Goal: Transaction & Acquisition: Subscribe to service/newsletter

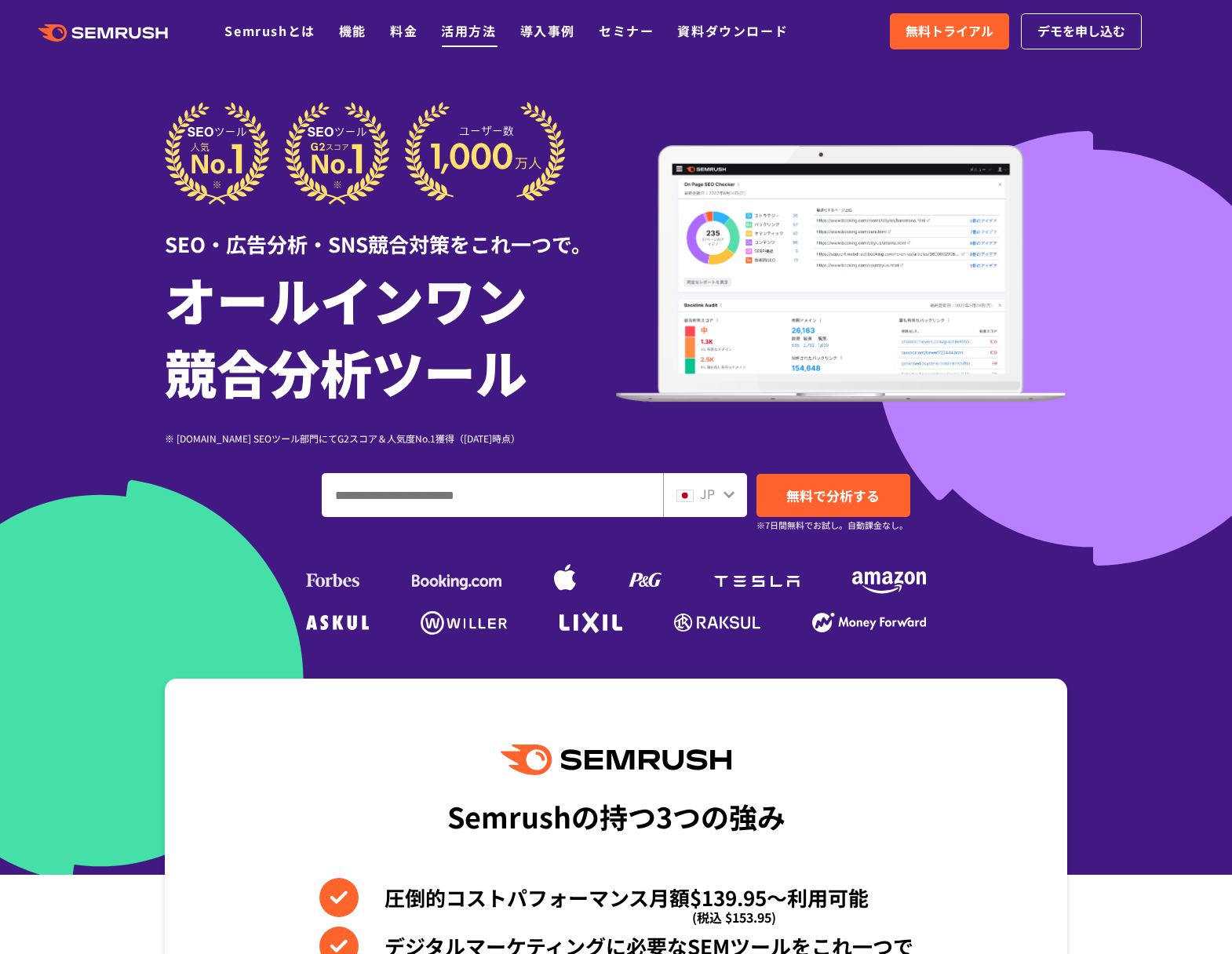
click at [478, 30] on link "活用方法" at bounding box center [468, 31] width 55 height 19
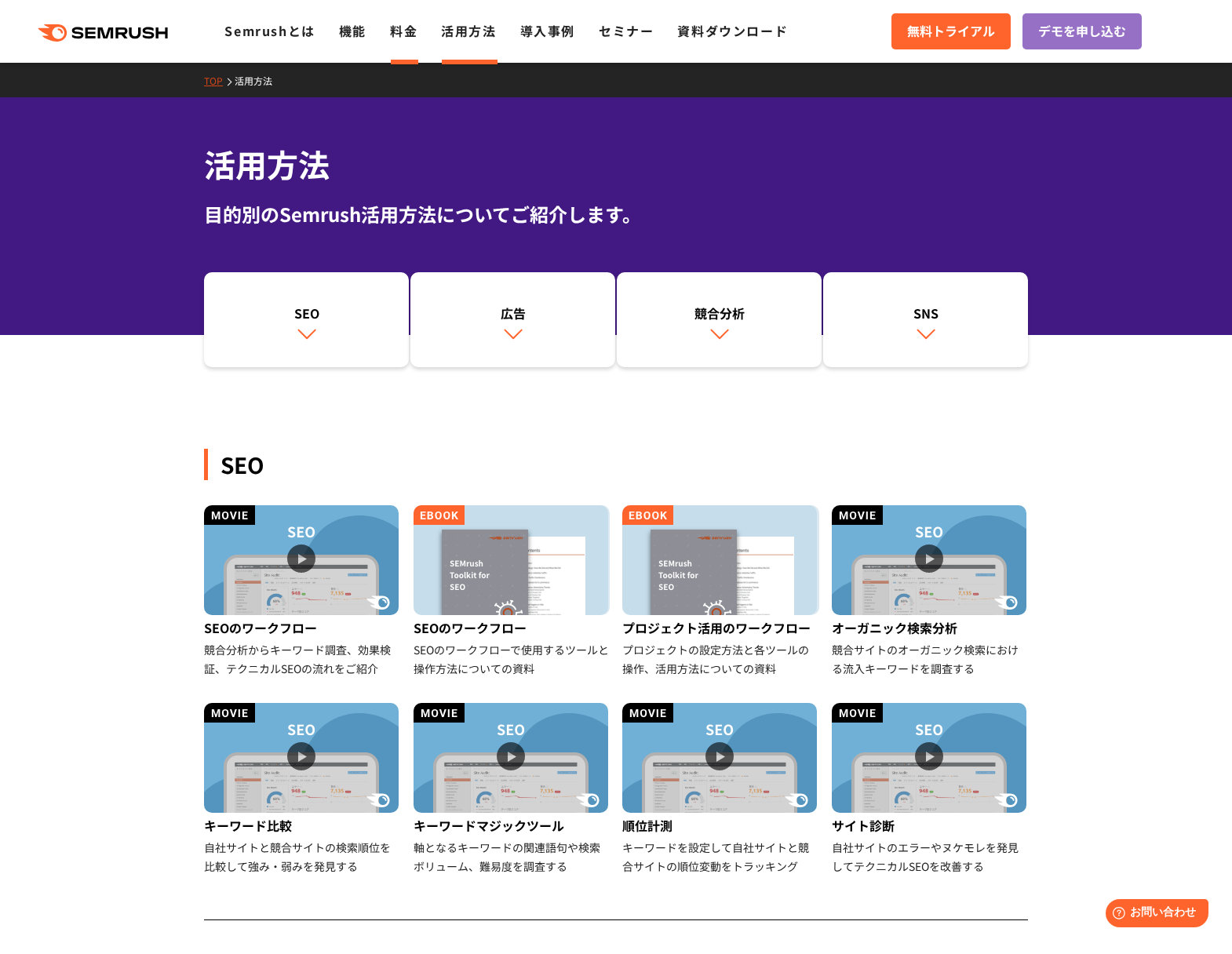
click at [396, 30] on link "料金" at bounding box center [403, 31] width 27 height 19
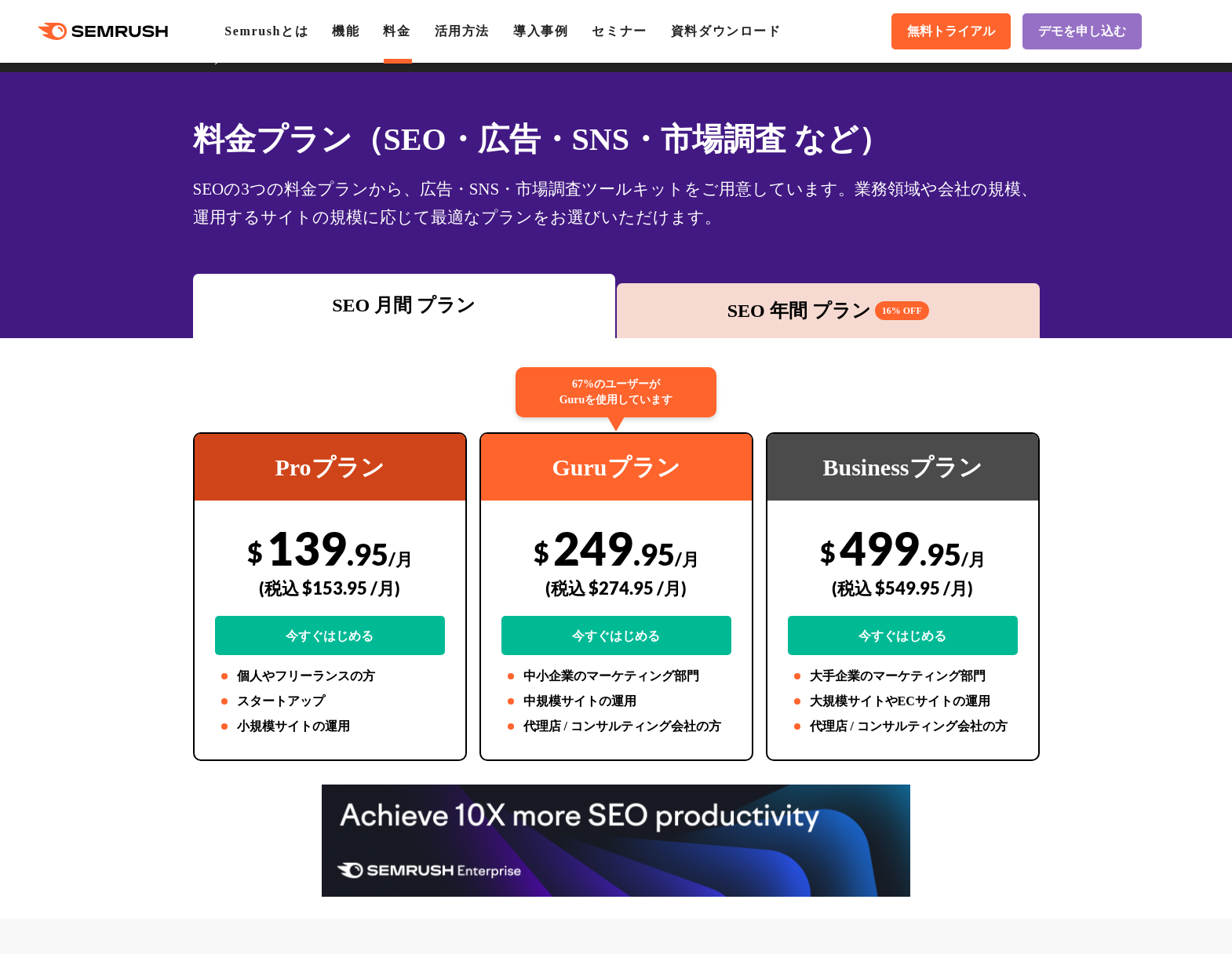
scroll to position [16, 0]
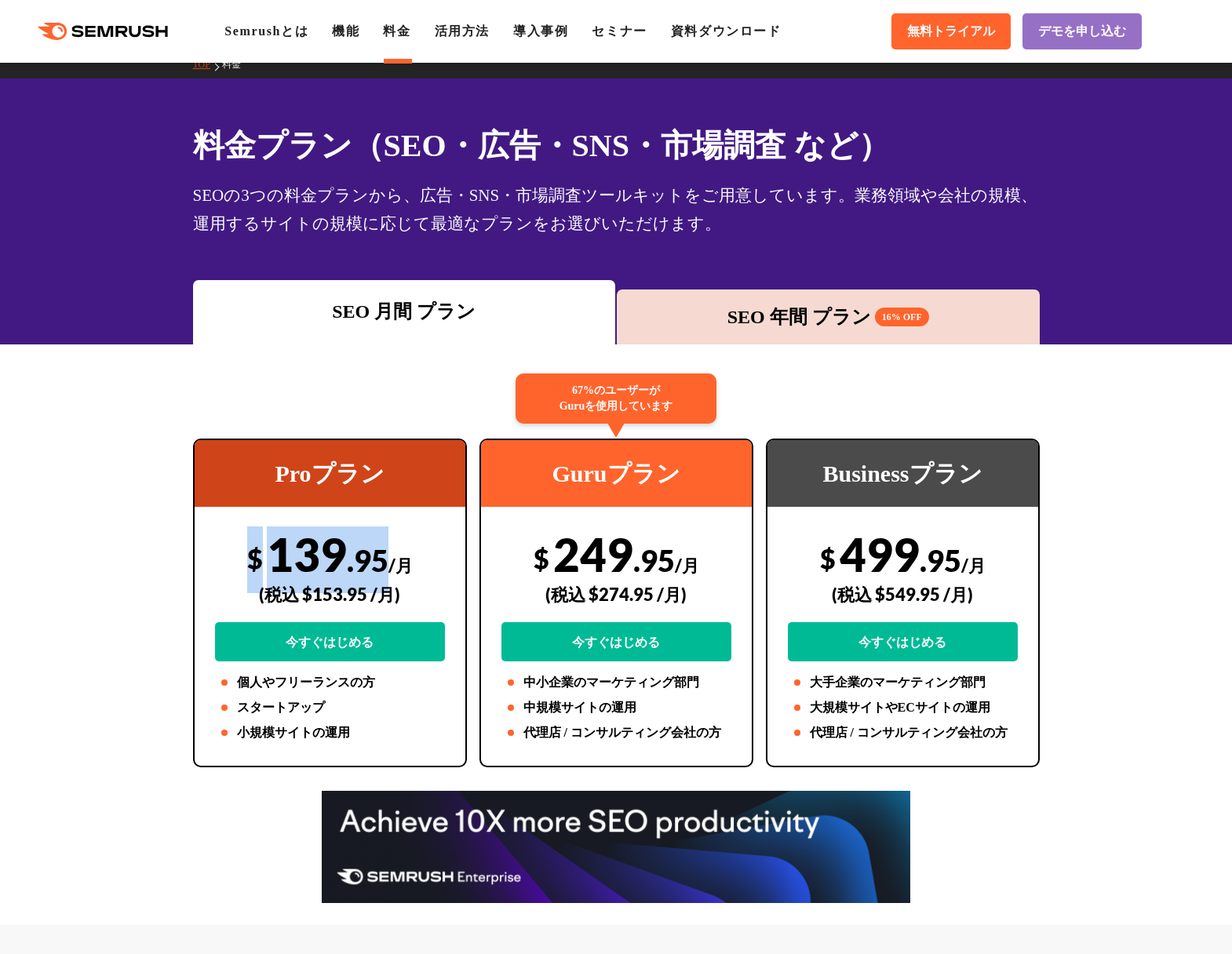
drag, startPoint x: 390, startPoint y: 557, endPoint x: 233, endPoint y: 554, distance: 157.0
click at [233, 554] on div "$ 139 .95 /月 (税込 $153.95 /月) 今すぐはじめる" at bounding box center [330, 594] width 230 height 135
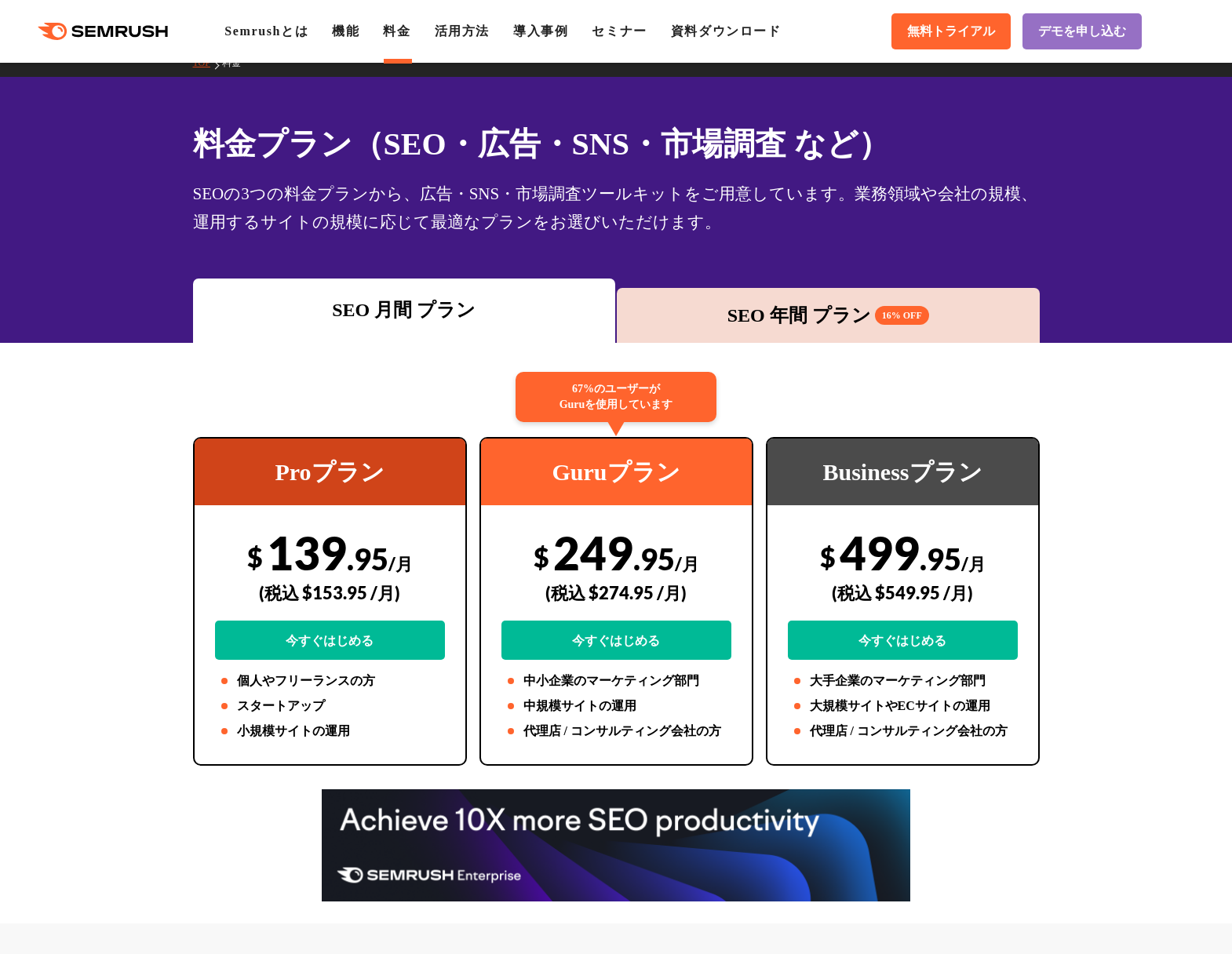
click at [364, 587] on div "(税込 $153.95 /月)" at bounding box center [330, 593] width 230 height 56
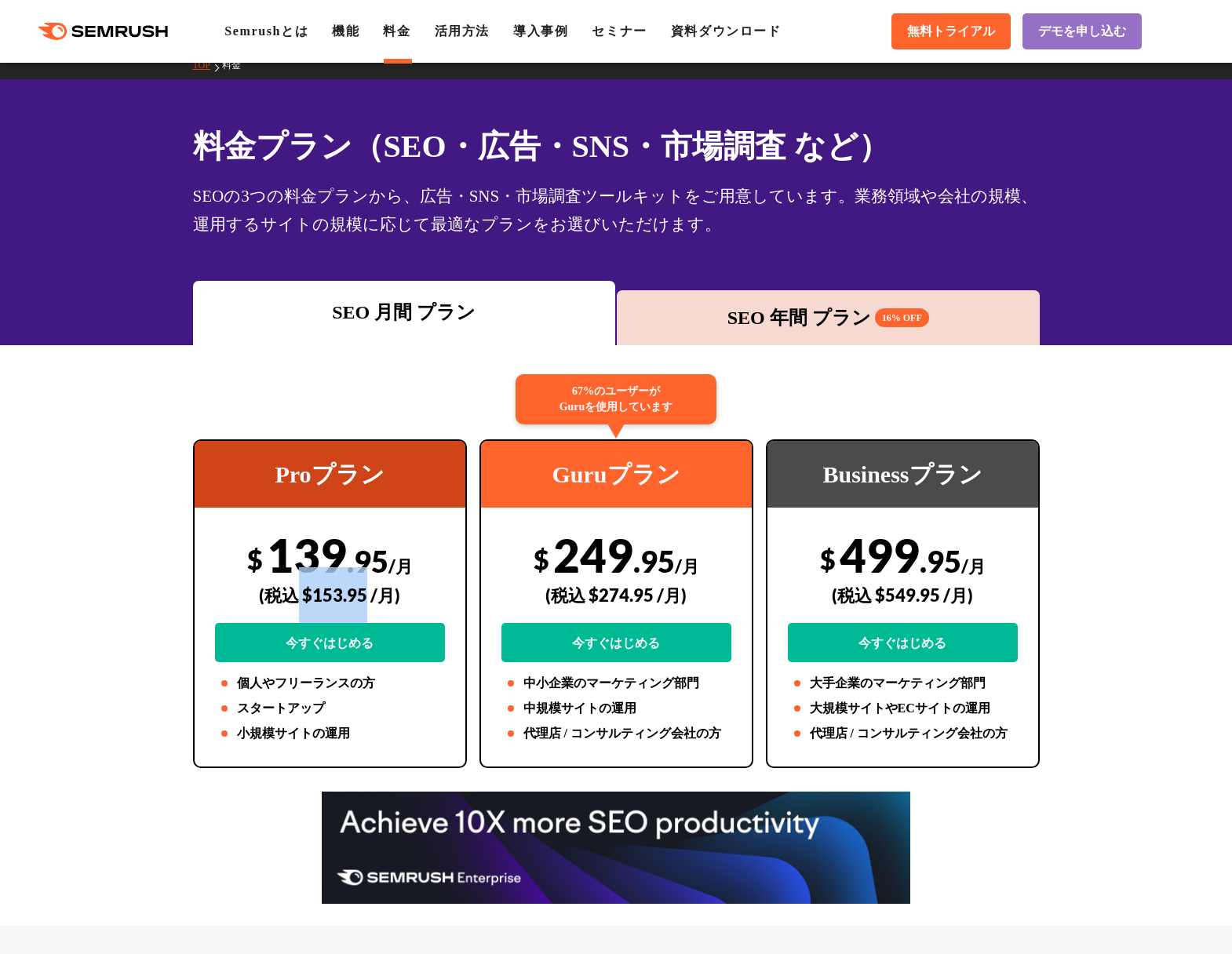
drag, startPoint x: 366, startPoint y: 591, endPoint x: 301, endPoint y: 595, distance: 65.1
click at [301, 595] on div "(税込 $153.95 /月)" at bounding box center [330, 595] width 230 height 56
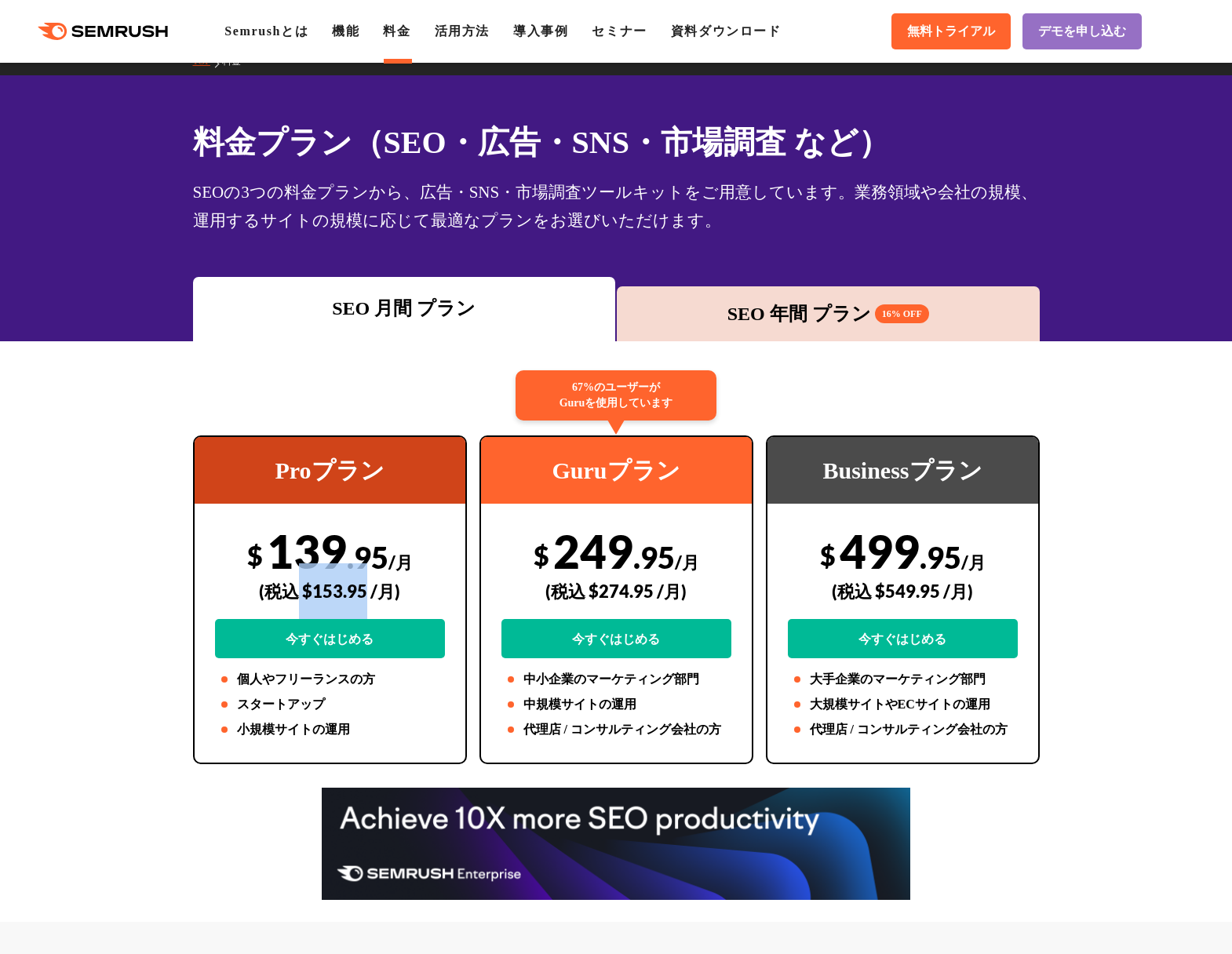
scroll to position [14, 0]
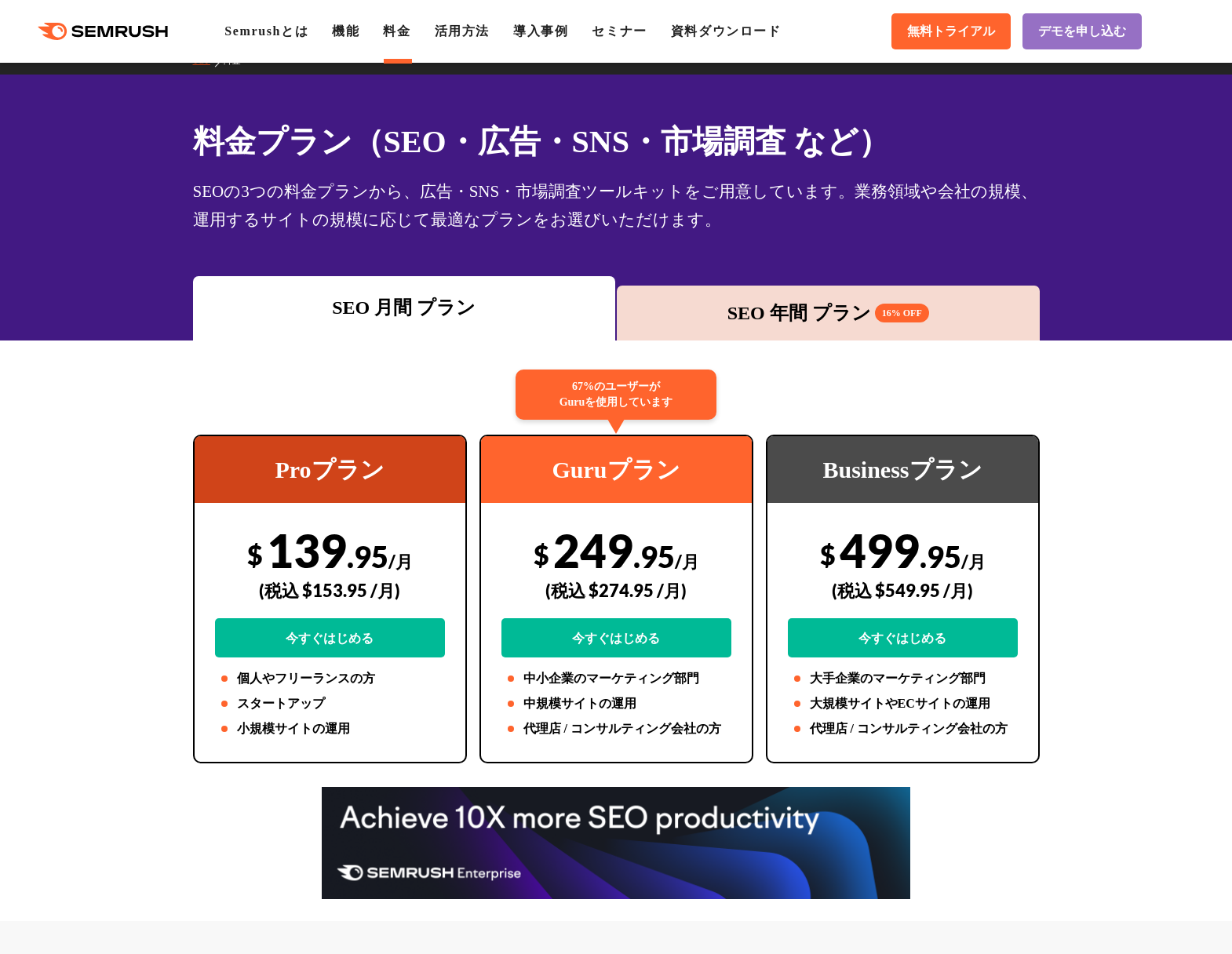
click at [663, 312] on div "SEO 年間 プラン 16% OFF" at bounding box center [829, 313] width 407 height 28
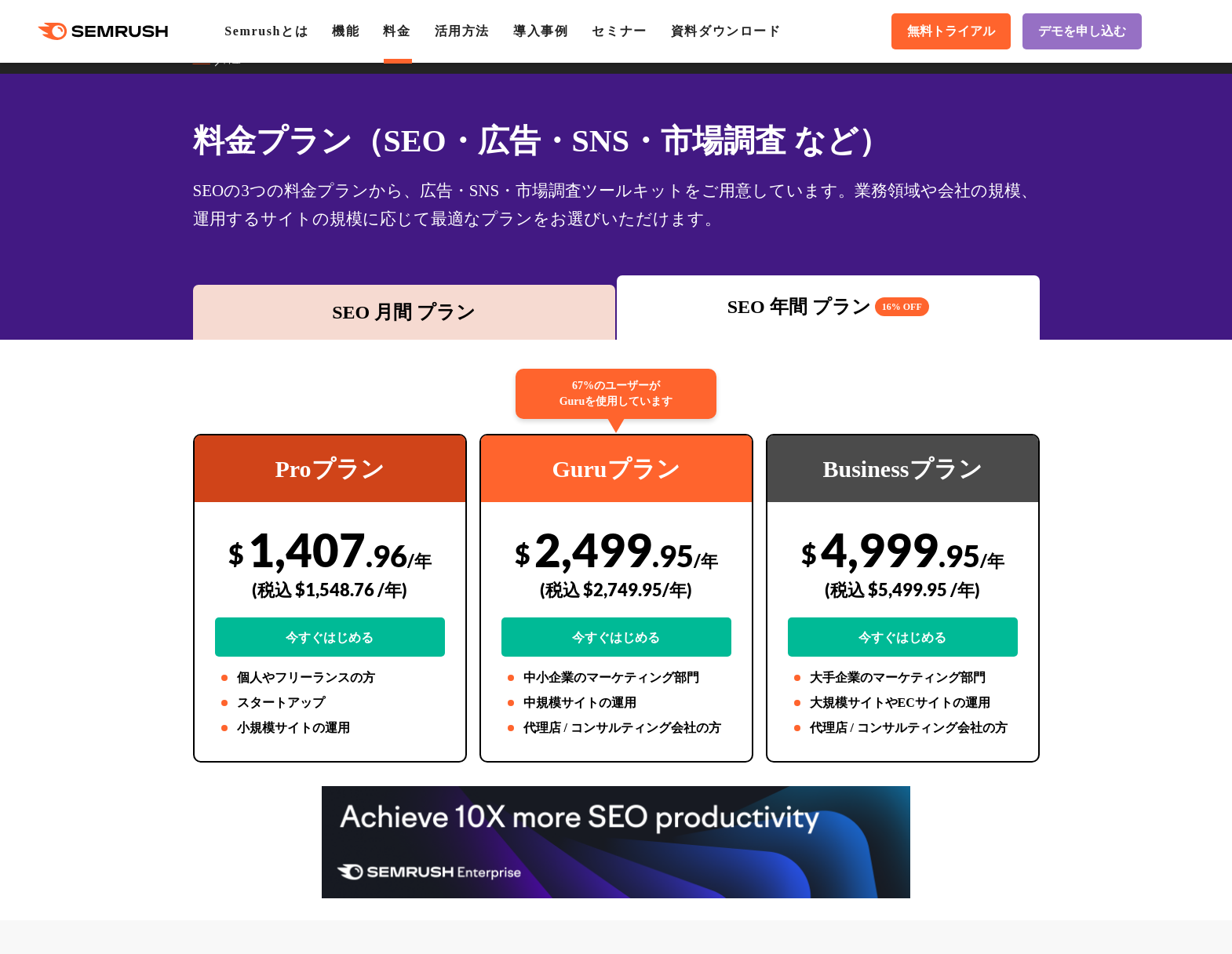
scroll to position [19, 0]
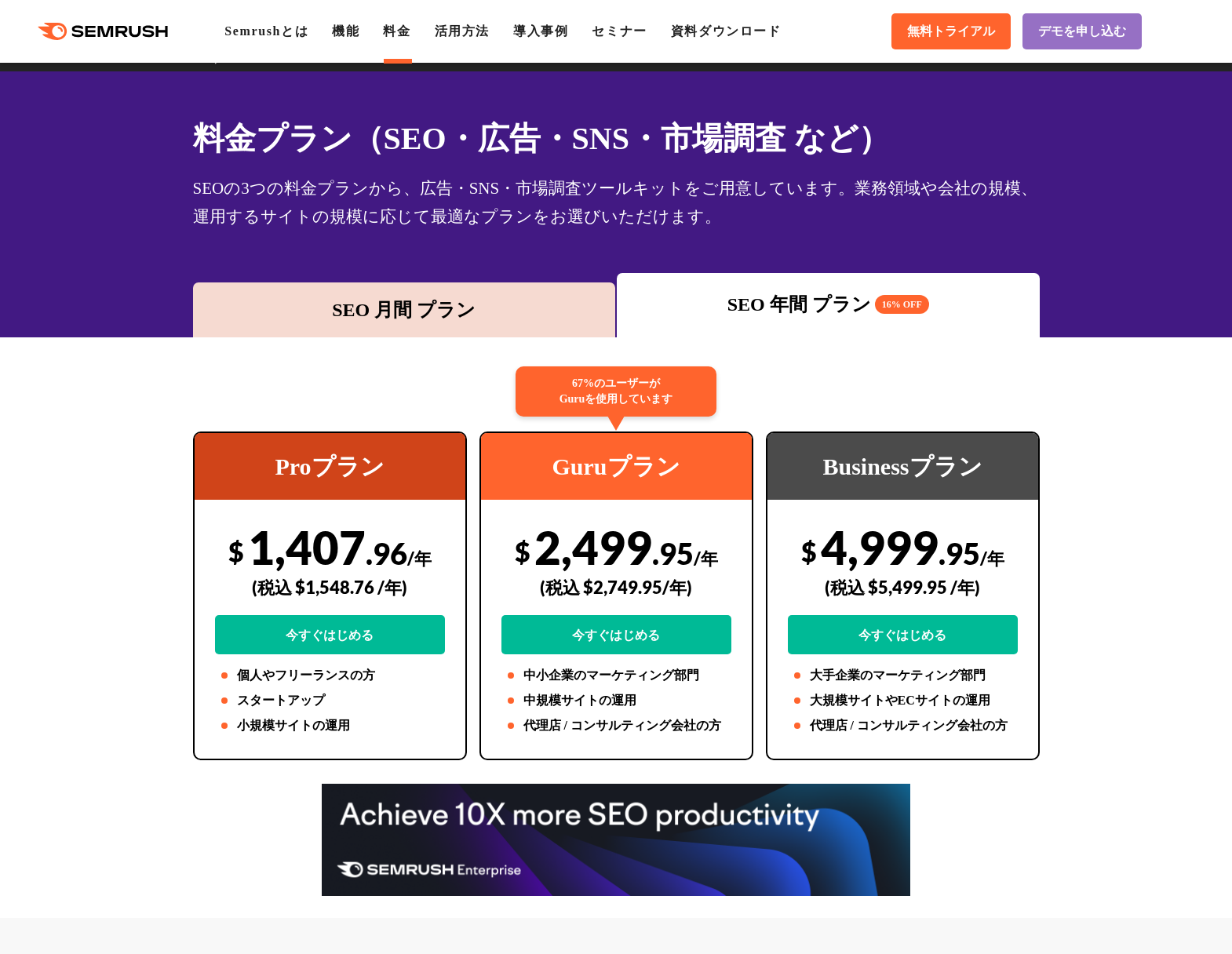
click at [529, 303] on div "SEO 月間 プラン" at bounding box center [404, 310] width 407 height 28
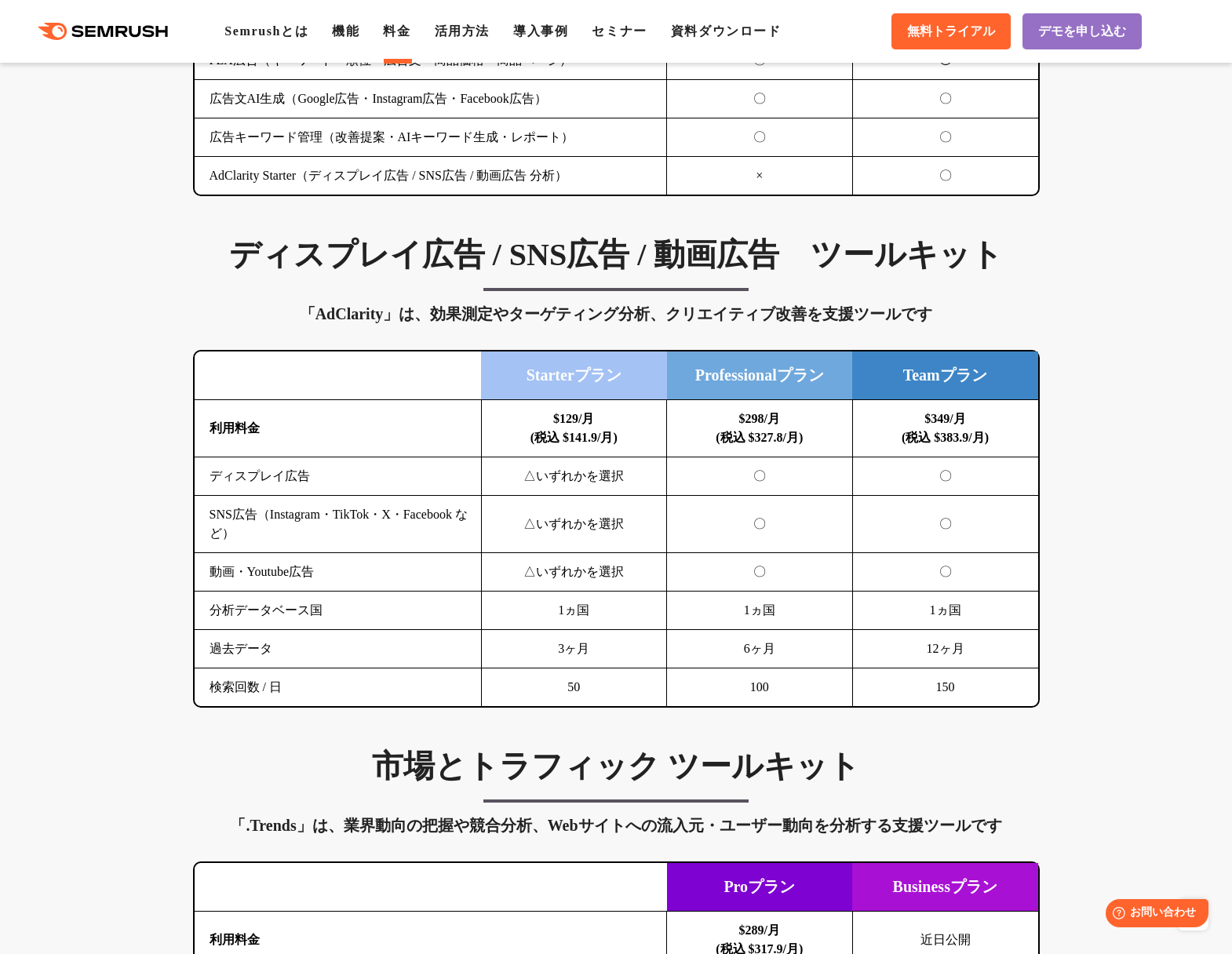
scroll to position [1148, 0]
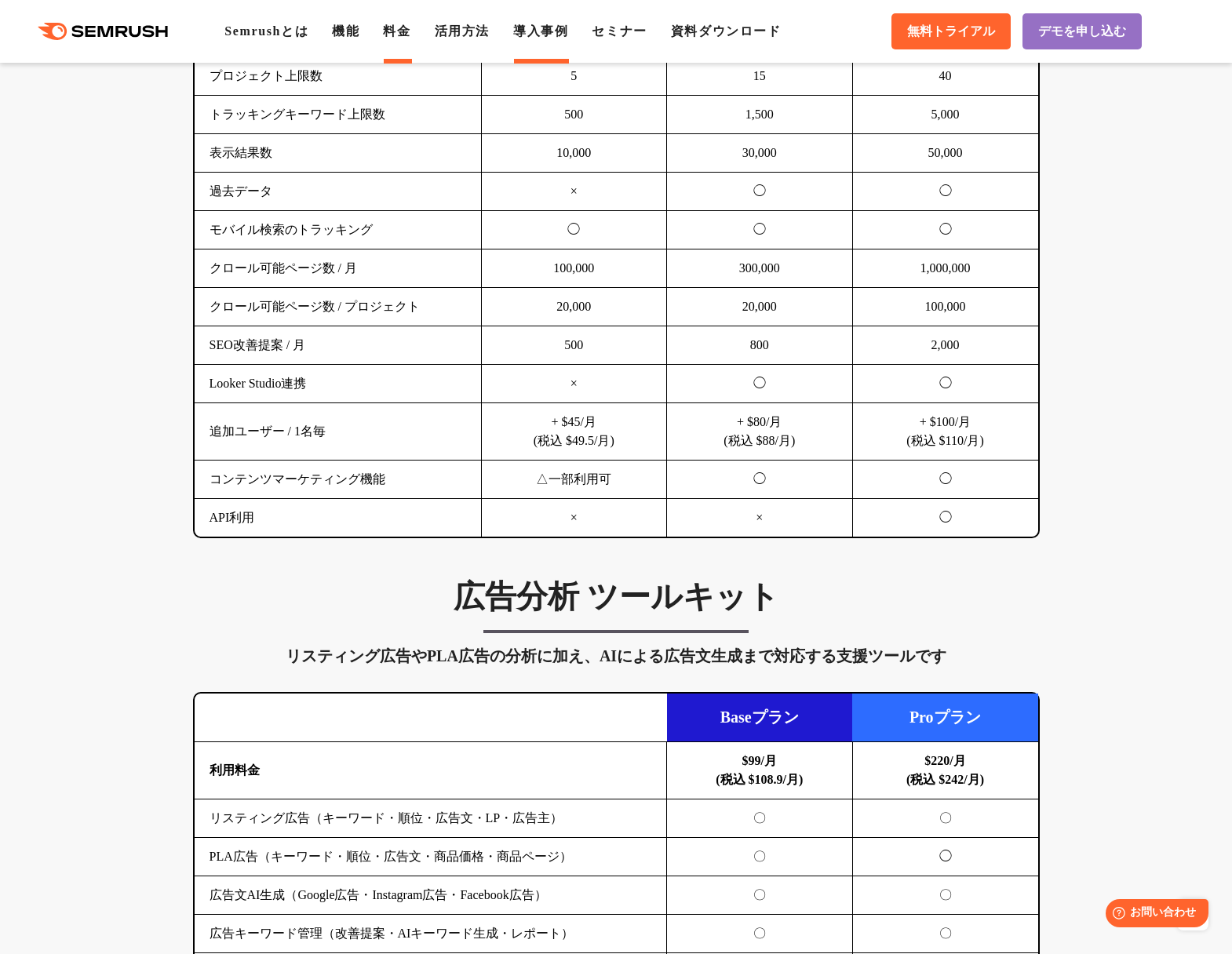
click at [568, 35] on link "導入事例" at bounding box center [540, 31] width 55 height 14
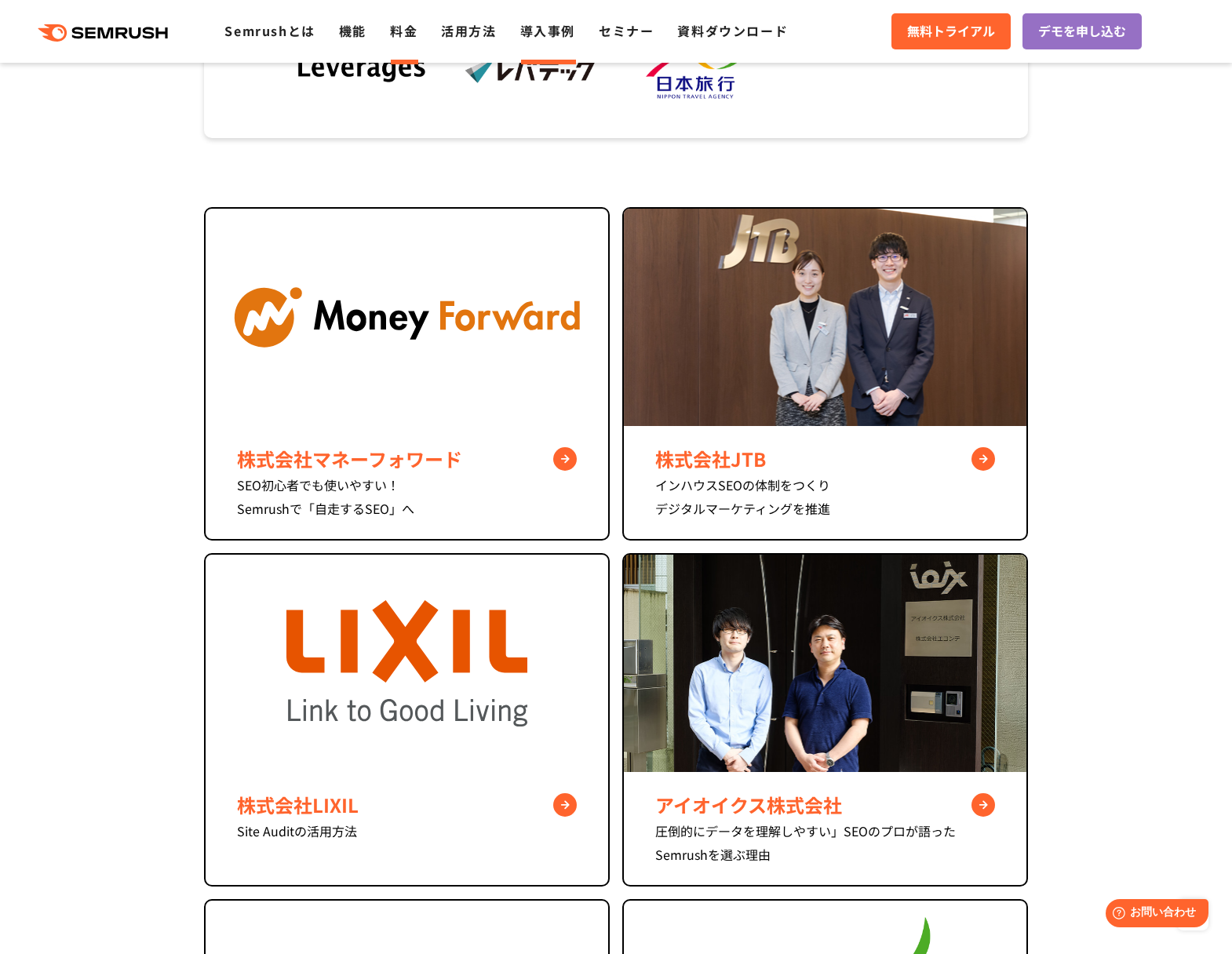
click at [397, 27] on link "料金" at bounding box center [403, 31] width 27 height 19
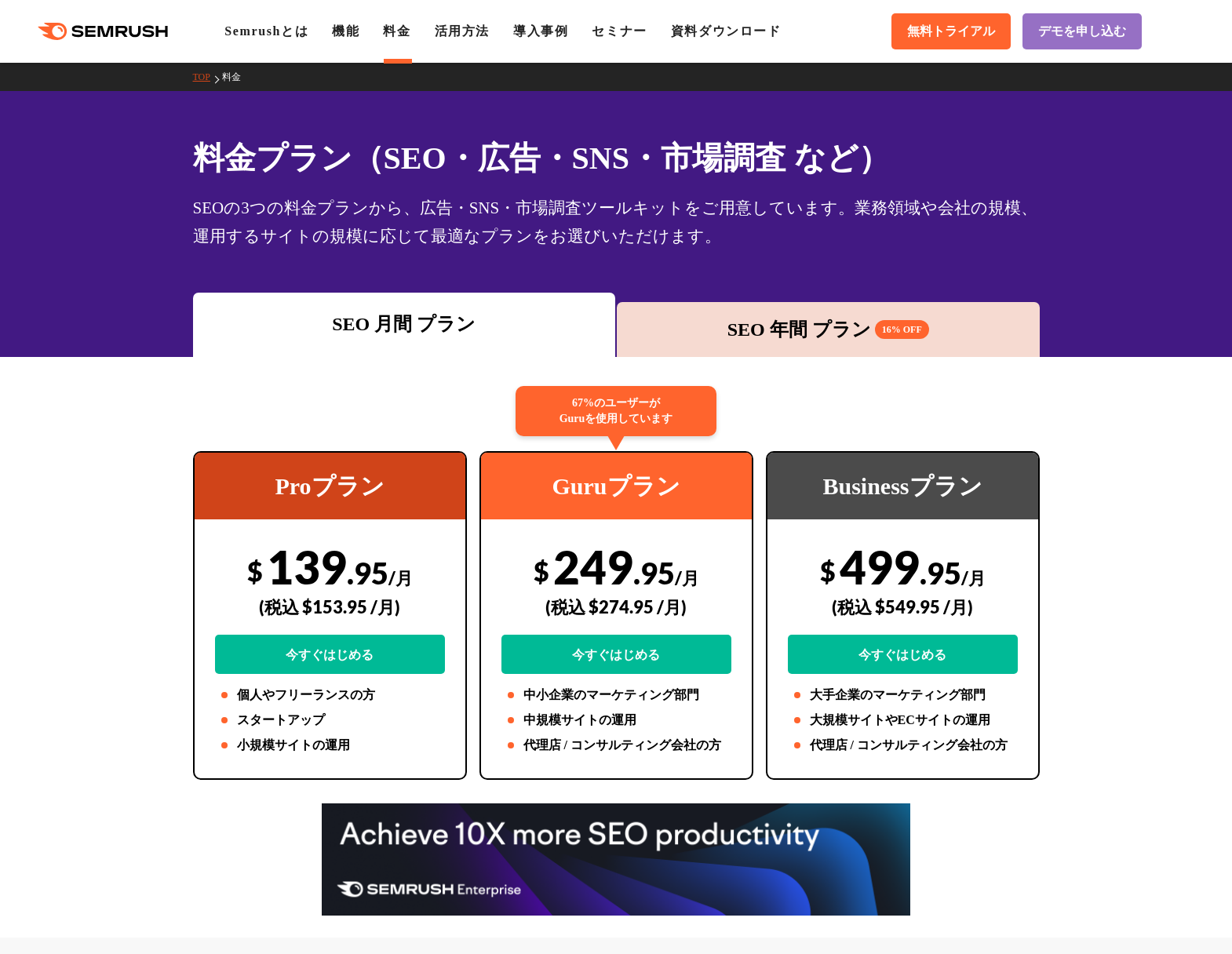
click at [360, 29] on link "機能" at bounding box center [345, 31] width 27 height 14
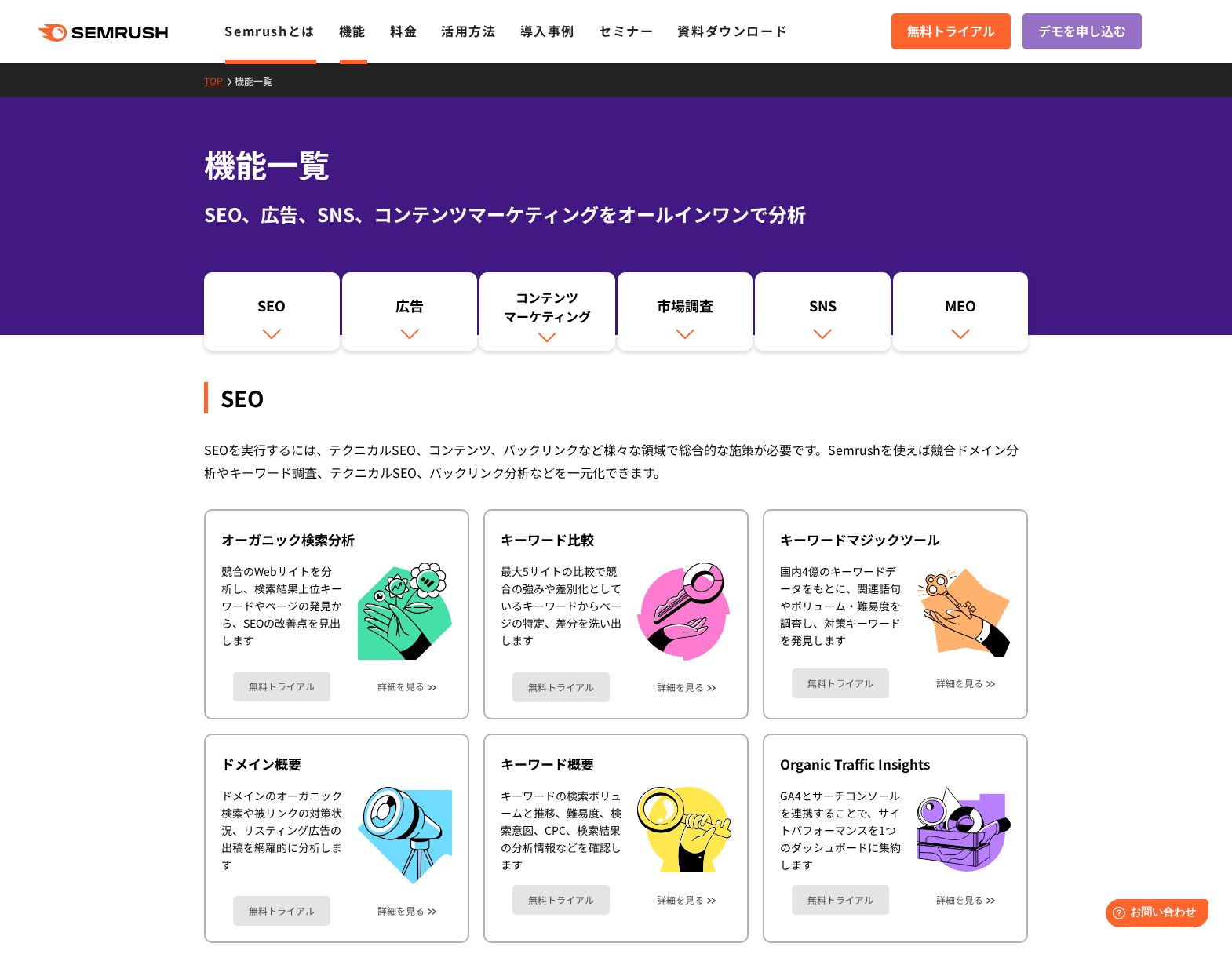
click at [276, 32] on link "Semrushとは" at bounding box center [270, 31] width 91 height 19
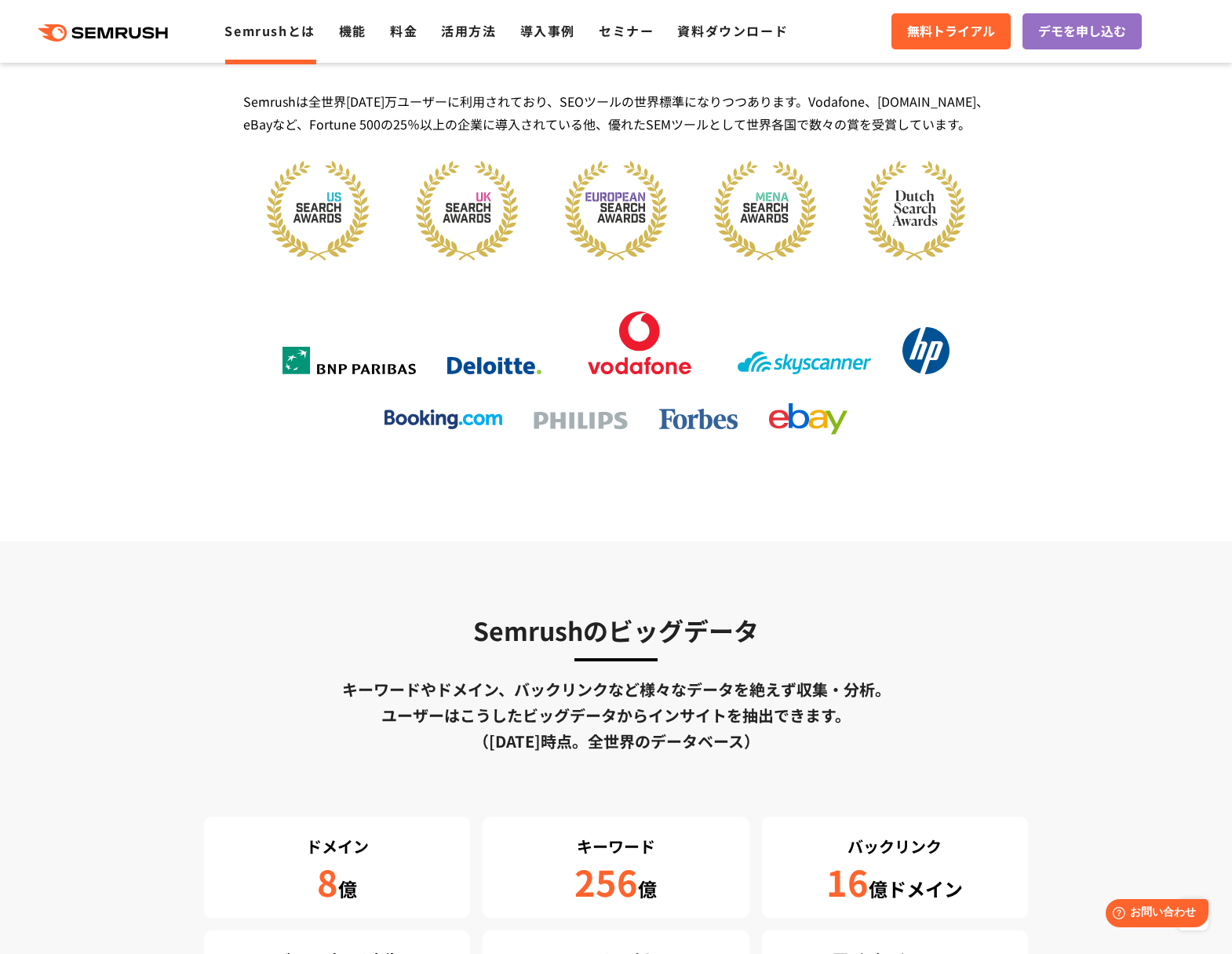
scroll to position [2320, 0]
